Goal: Find specific page/section: Find specific page/section

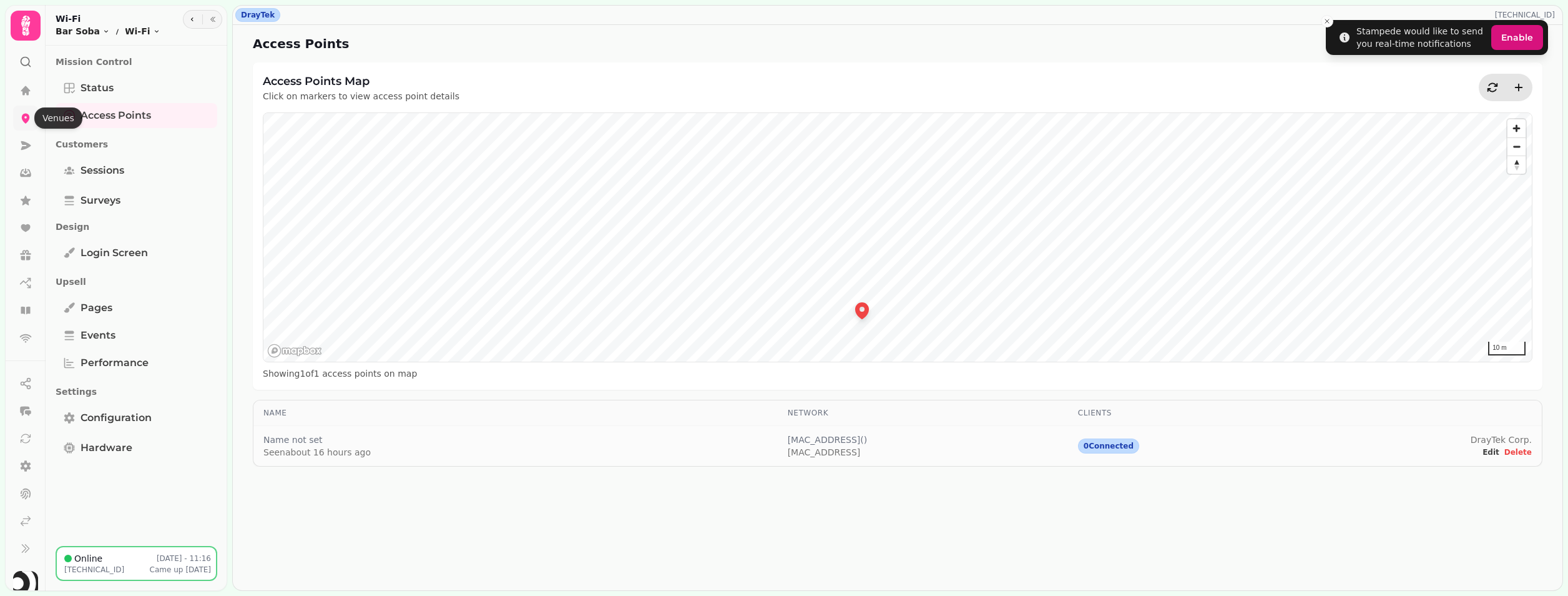
click at [22, 117] on icon at bounding box center [25, 119] width 8 height 10
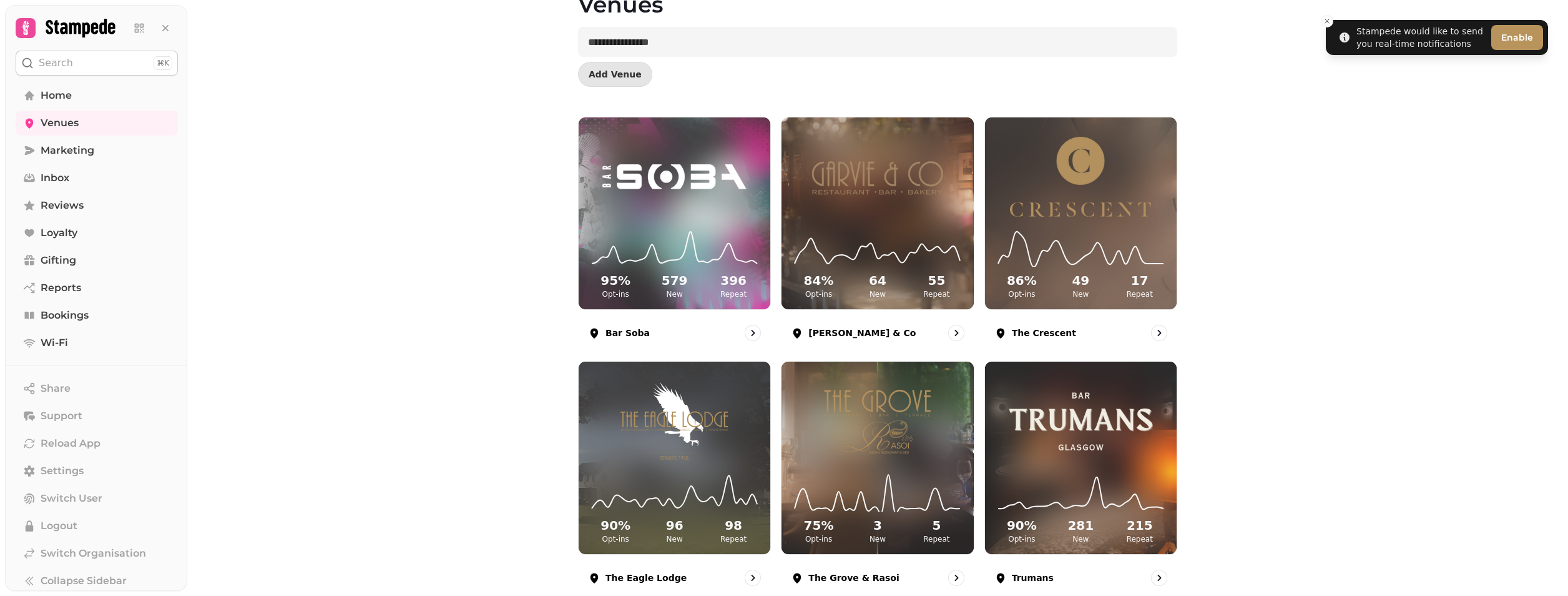
scroll to position [98, 0]
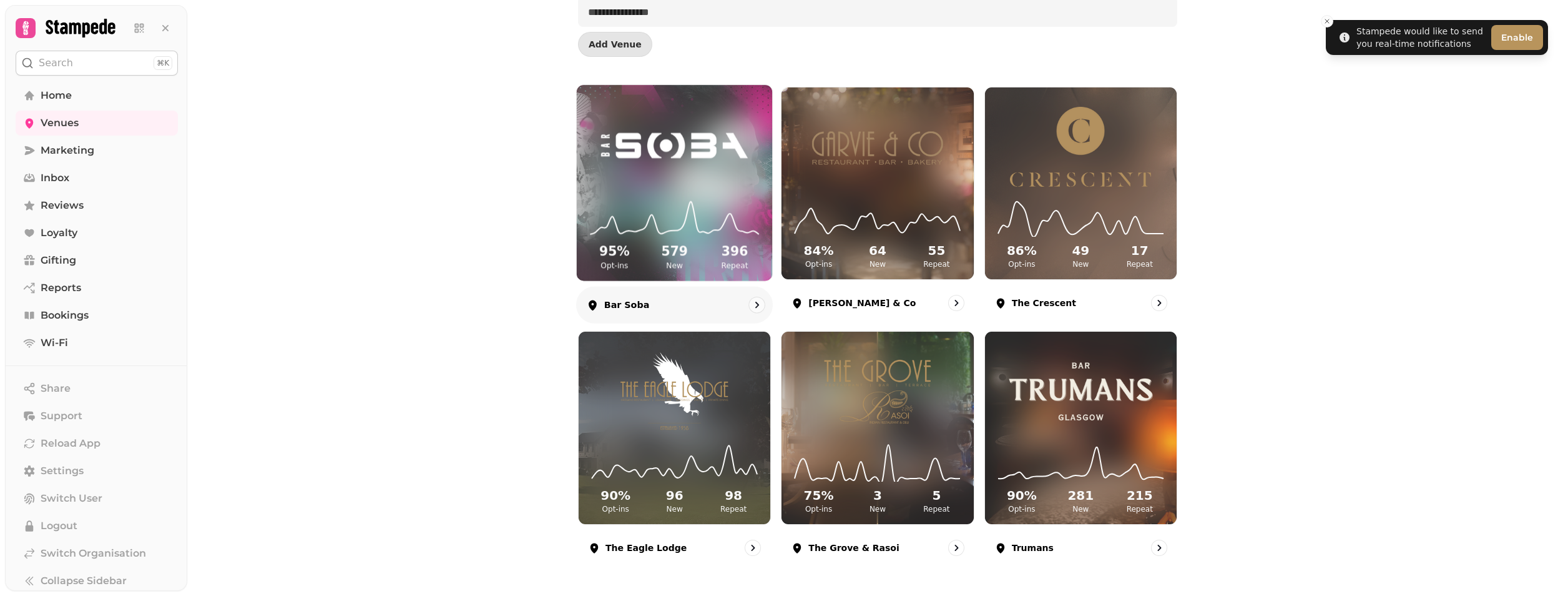
click at [675, 192] on div "95 % Opt-ins 579 New 396 Repeat" at bounding box center [674, 234] width 195 height 95
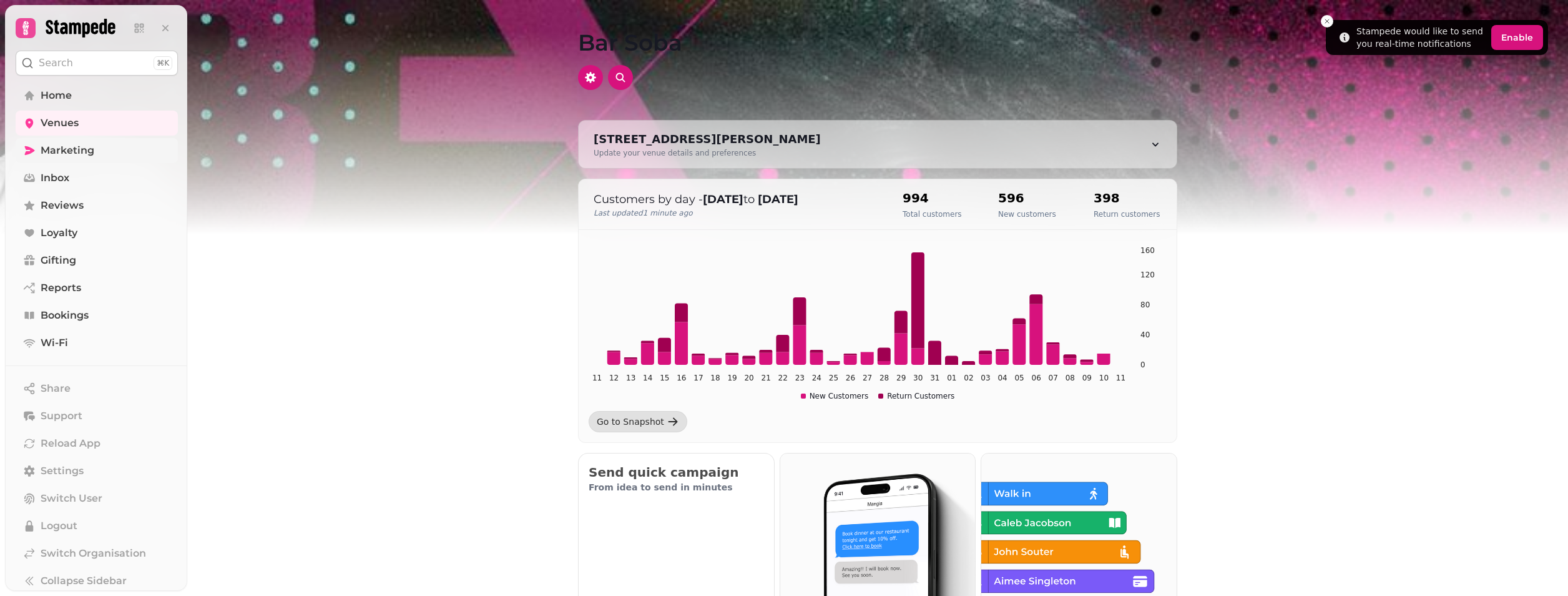
click at [79, 150] on span "Marketing" at bounding box center [67, 150] width 54 height 15
